Goal: Task Accomplishment & Management: Use online tool/utility

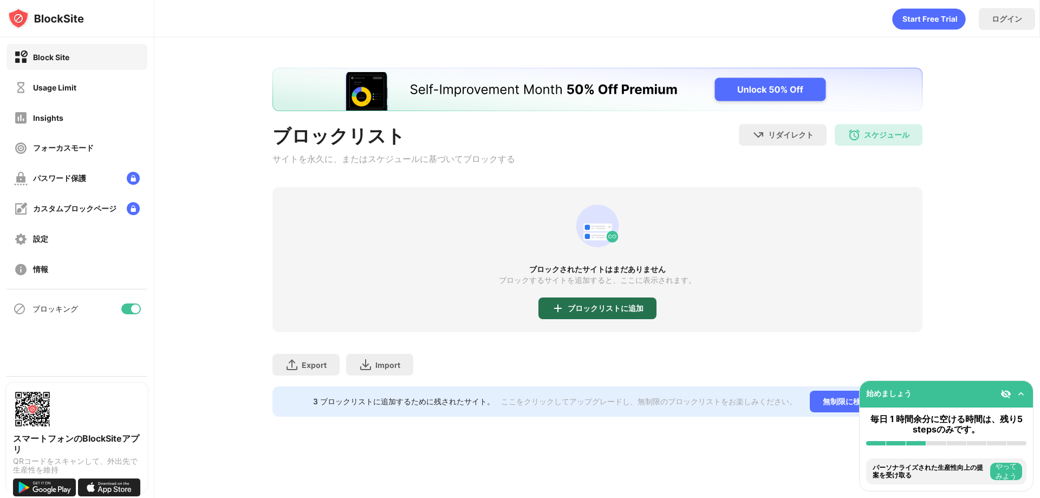
click at [566, 314] on div "ブロックリストに追加" at bounding box center [597, 308] width 118 height 22
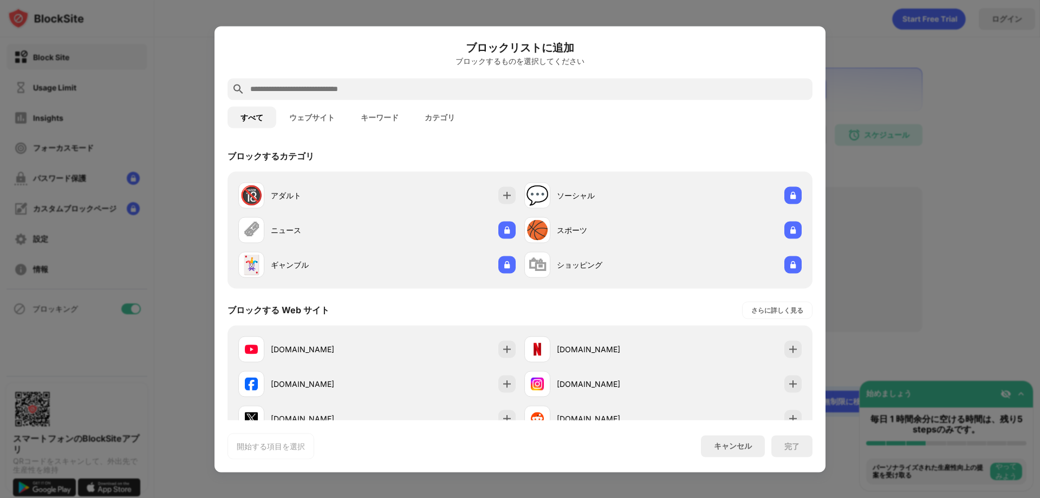
scroll to position [54, 0]
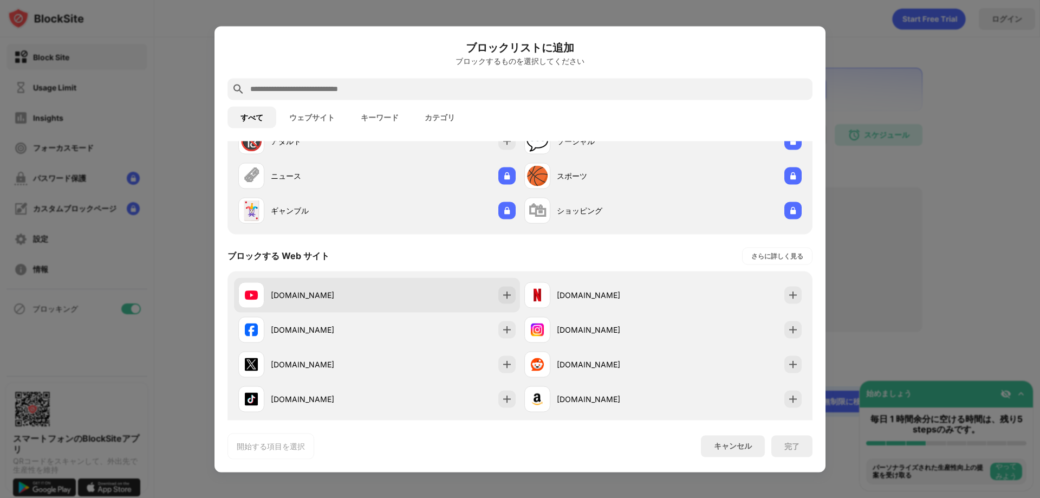
click at [356, 303] on div "youtube.com" at bounding box center [307, 295] width 139 height 26
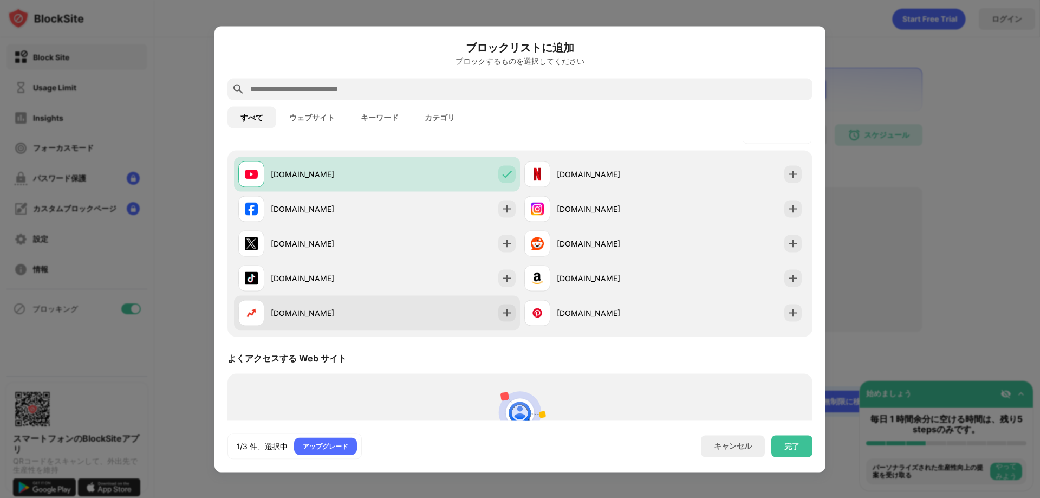
scroll to position [146, 0]
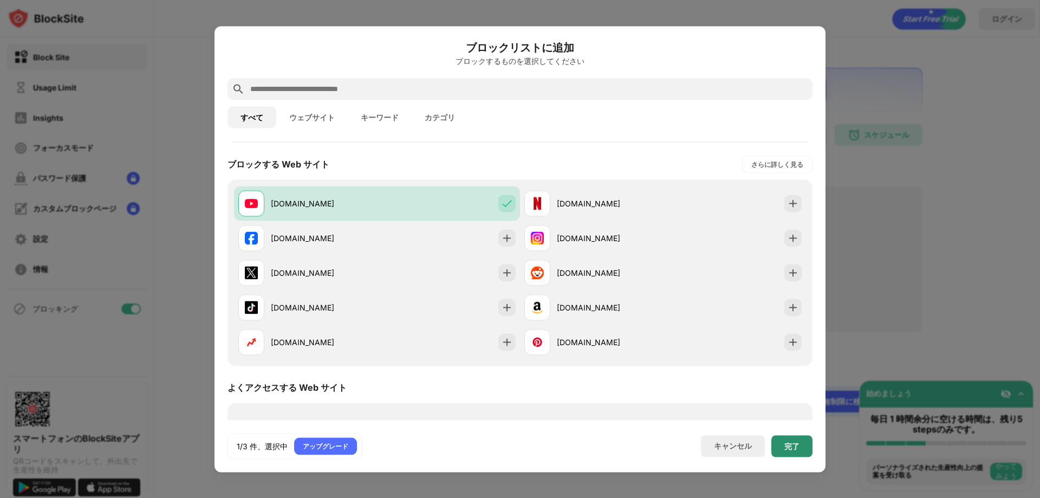
click at [788, 440] on div "完了" at bounding box center [791, 446] width 41 height 22
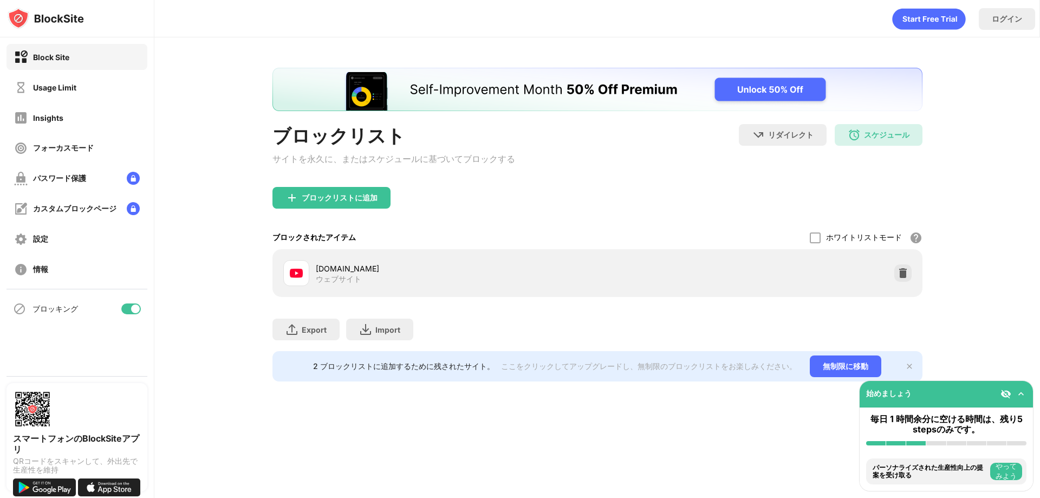
click at [1021, 391] on img at bounding box center [1020, 393] width 11 height 11
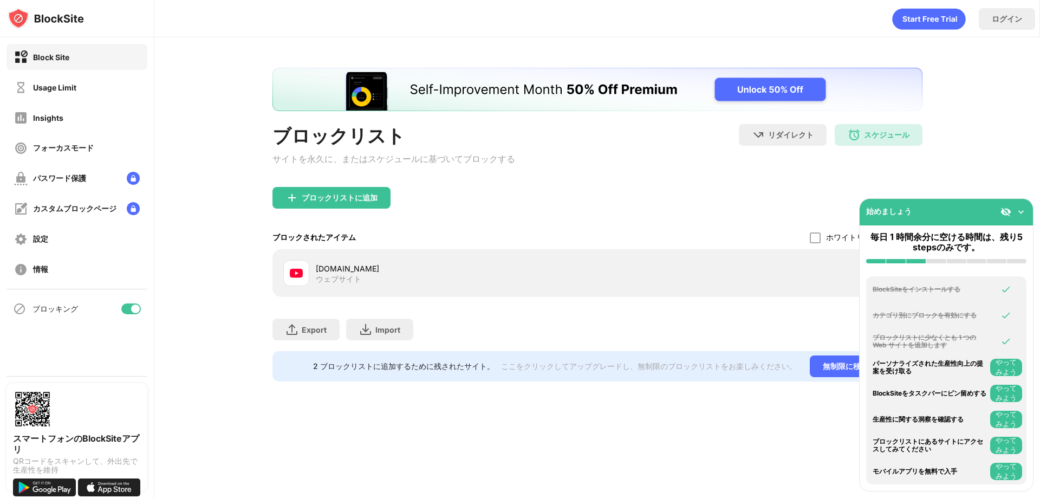
click at [1029, 211] on div "始めましょう" at bounding box center [945, 212] width 173 height 27
click at [1024, 216] on img at bounding box center [1020, 211] width 11 height 11
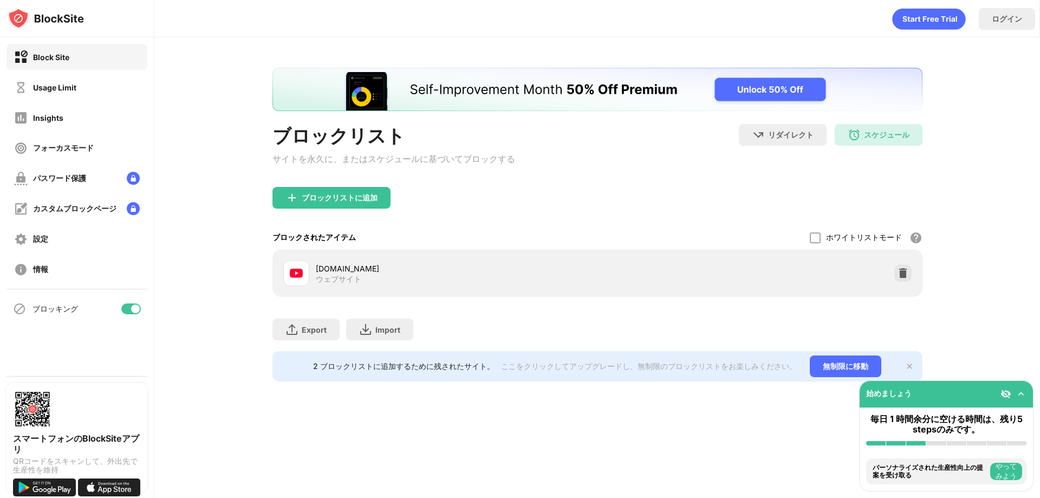
click at [760, 423] on div "ログイン ブロックリスト サイトを永久に、またはスケジュールに基づいてブロックする リダイレクト クリックしてリダイレクトのウェブサイトを設定する スケジュー…" at bounding box center [596, 249] width 885 height 498
click at [881, 135] on div "スケジュール" at bounding box center [886, 135] width 45 height 10
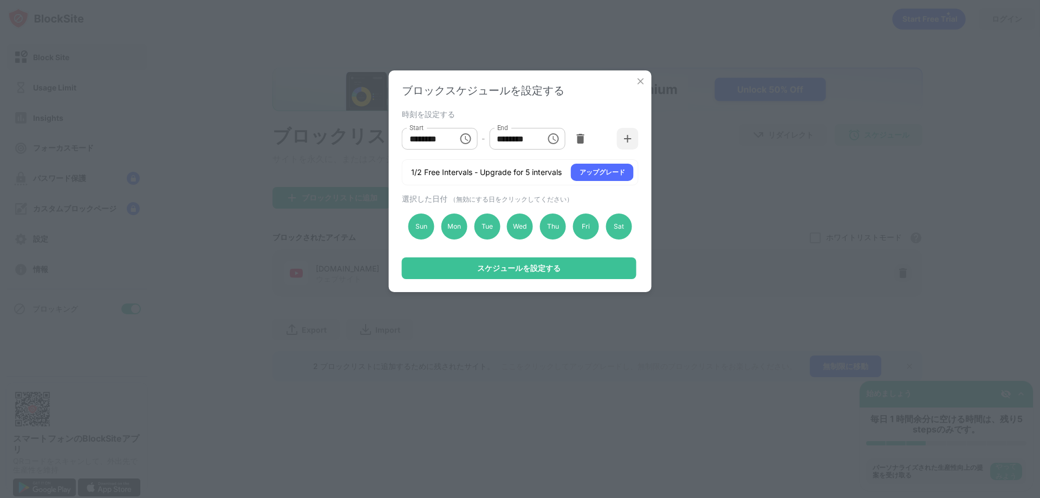
click at [638, 84] on img at bounding box center [640, 81] width 11 height 11
